Goal: Transaction & Acquisition: Purchase product/service

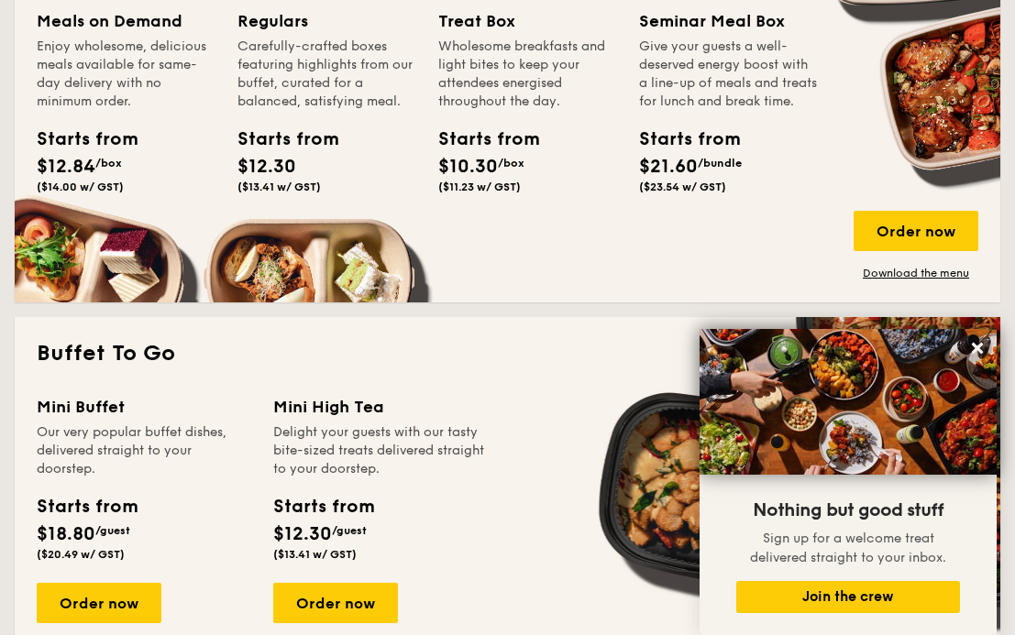
scroll to position [1659, 0]
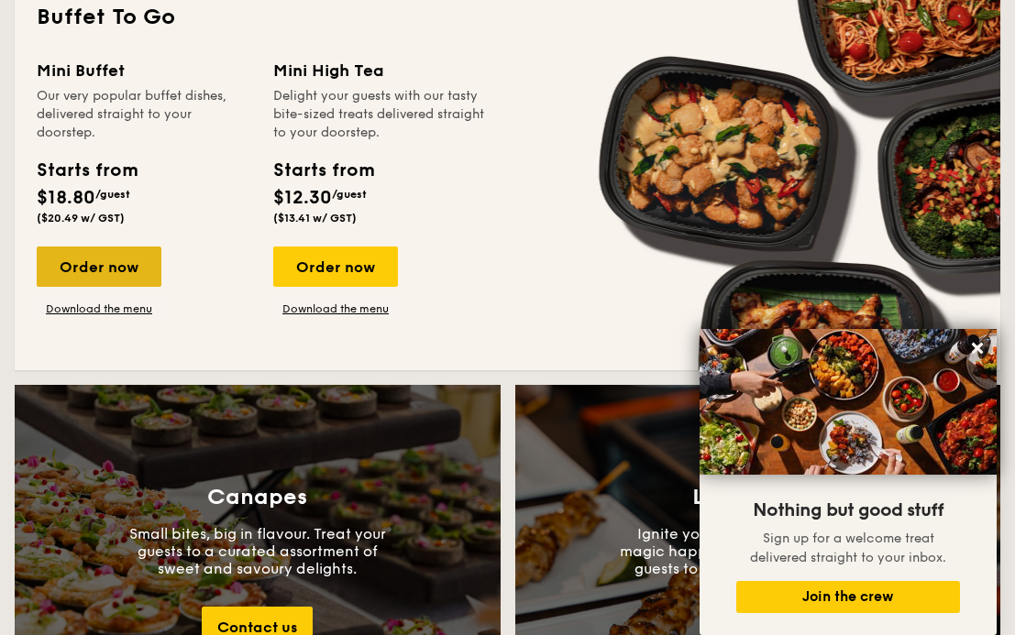
click at [122, 265] on div "Order now" at bounding box center [99, 267] width 125 height 40
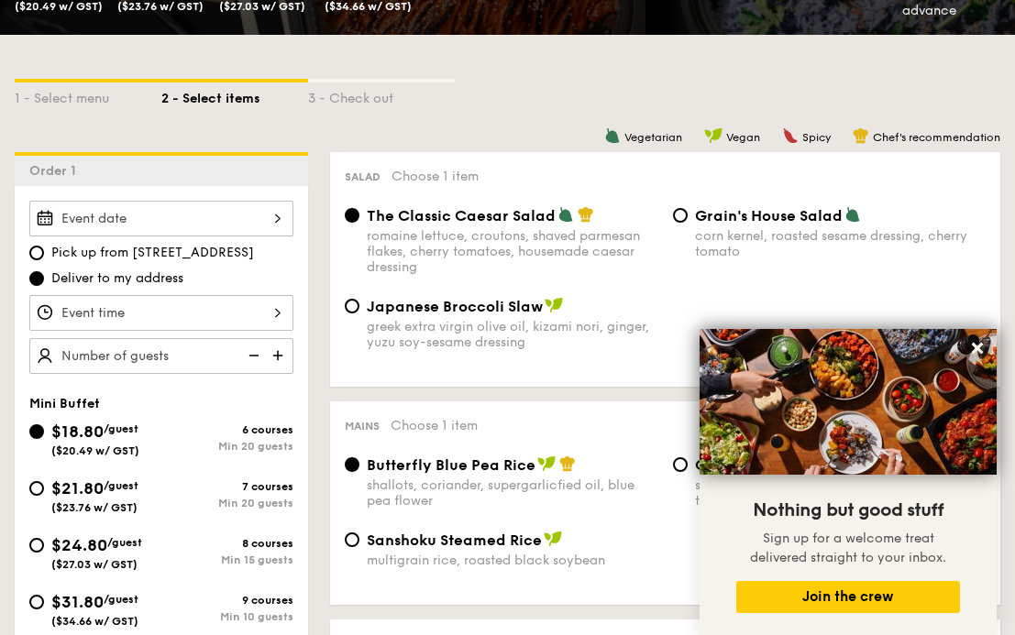
scroll to position [577, 0]
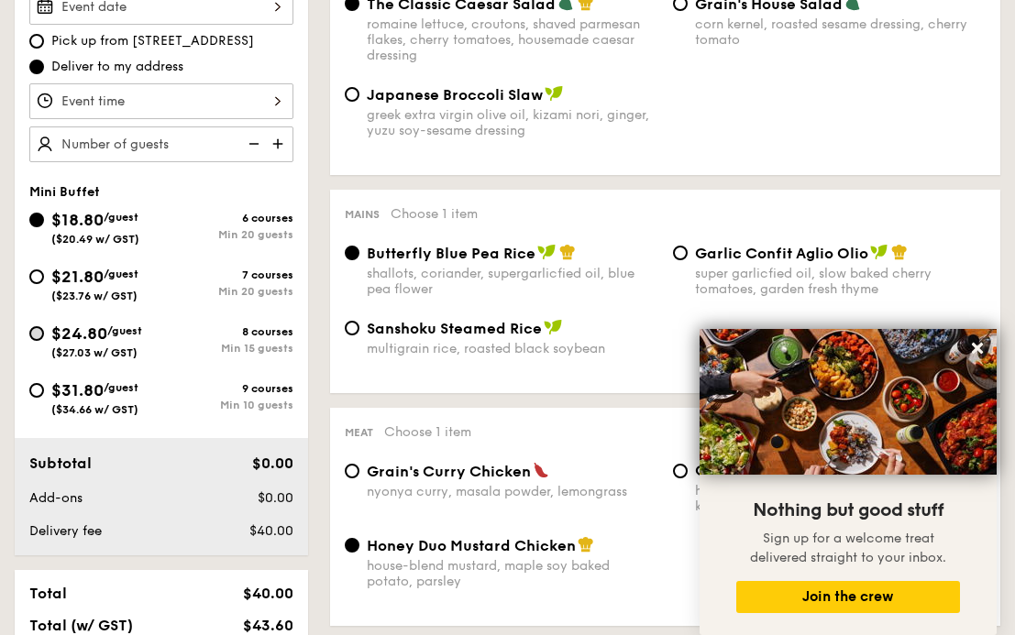
click at [38, 335] on input "$24.80 /guest ($27.03 w/ GST) 8 courses Min 15 guests" at bounding box center [36, 333] width 15 height 15
radio input "true"
radio input "false"
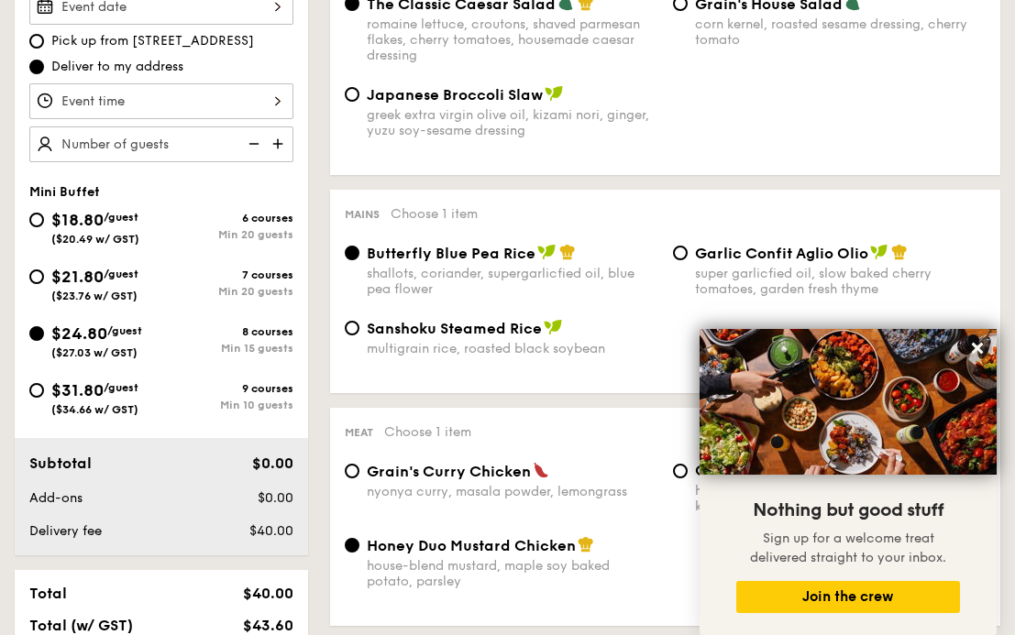
radio input "true"
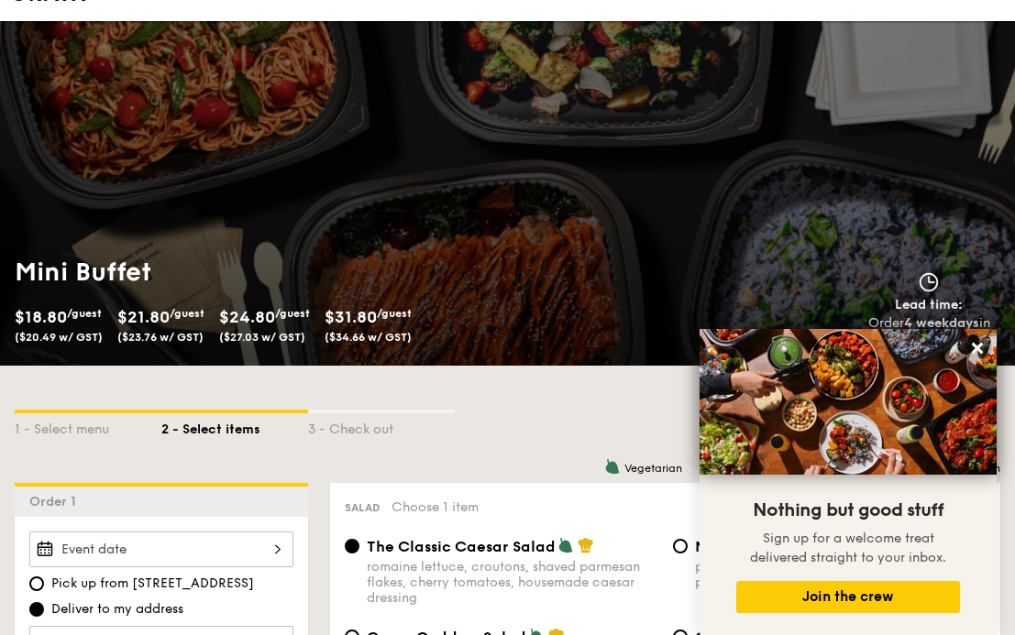
scroll to position [281, 0]
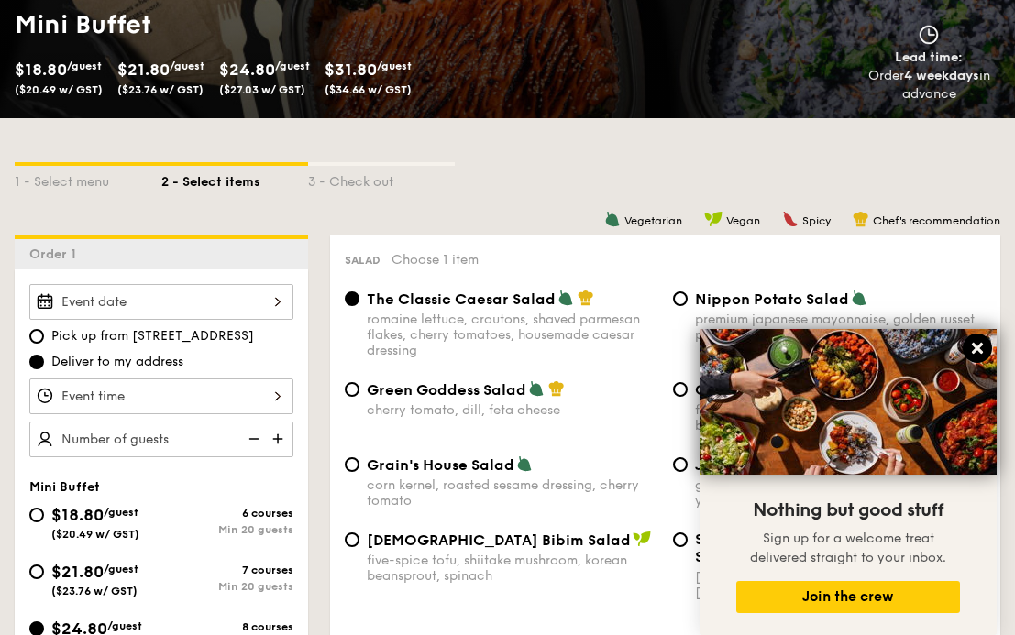
click at [975, 347] on icon at bounding box center [977, 348] width 11 height 11
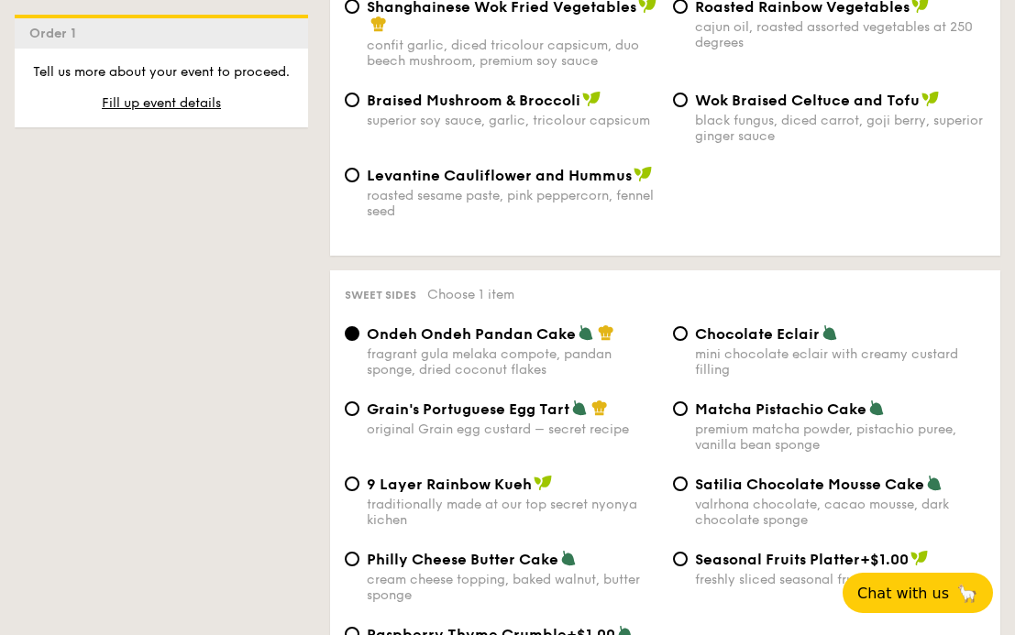
scroll to position [2555, 0]
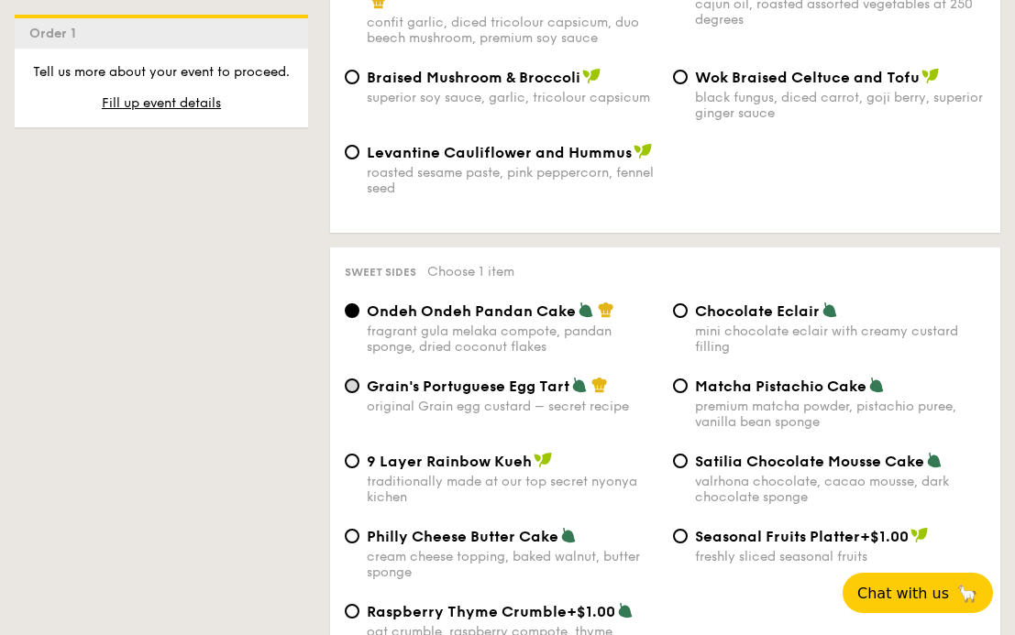
click at [347, 387] on input "Grain's Portuguese Egg Tart original Grain egg custard – secret recipe" at bounding box center [352, 386] width 15 height 15
radio input "true"
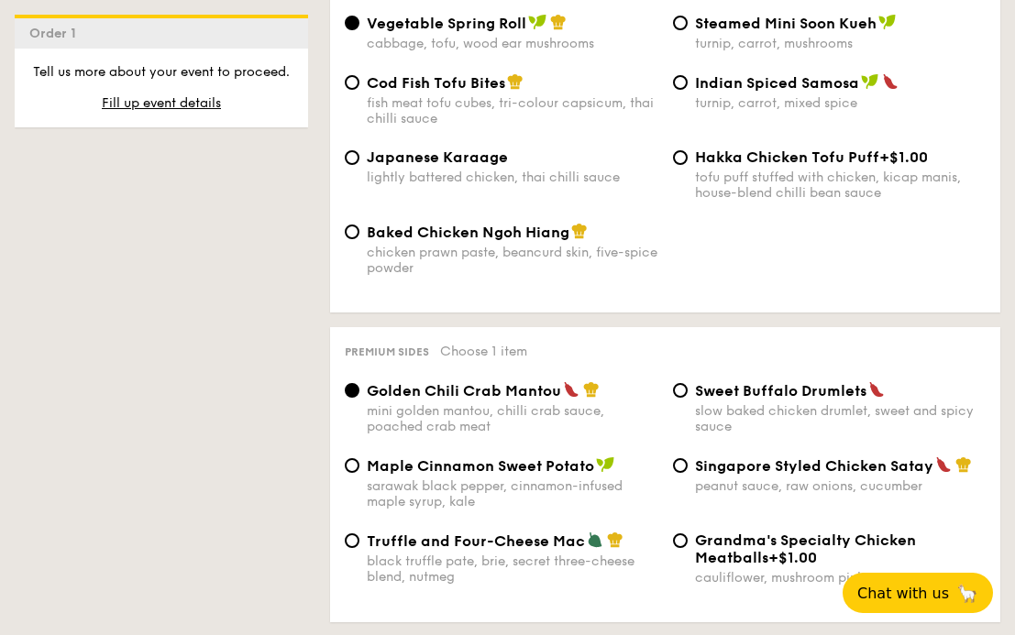
scroll to position [3362, 0]
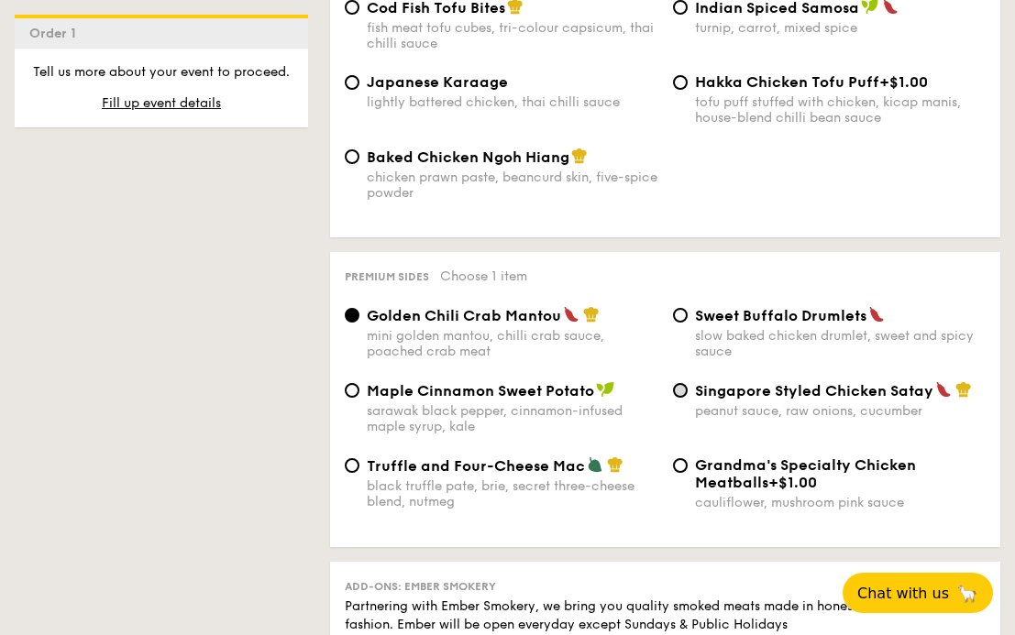
click at [678, 392] on input "Singapore Styled Chicken Satay peanut sauce, raw onions, cucumber" at bounding box center [680, 390] width 15 height 15
radio input "true"
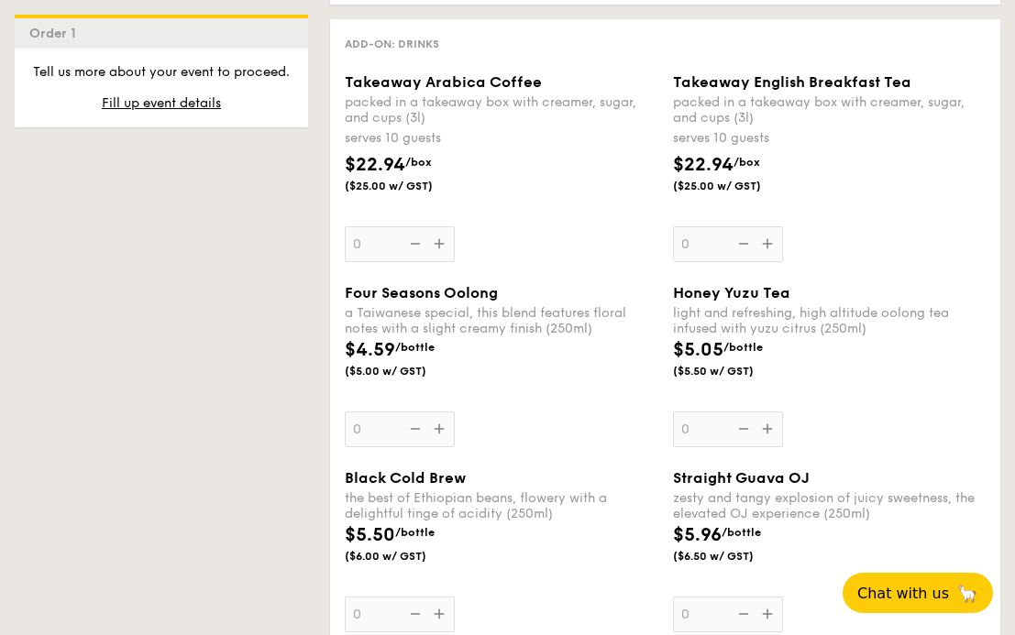
scroll to position [4650, 0]
